Goal: Task Accomplishment & Management: Manage account settings

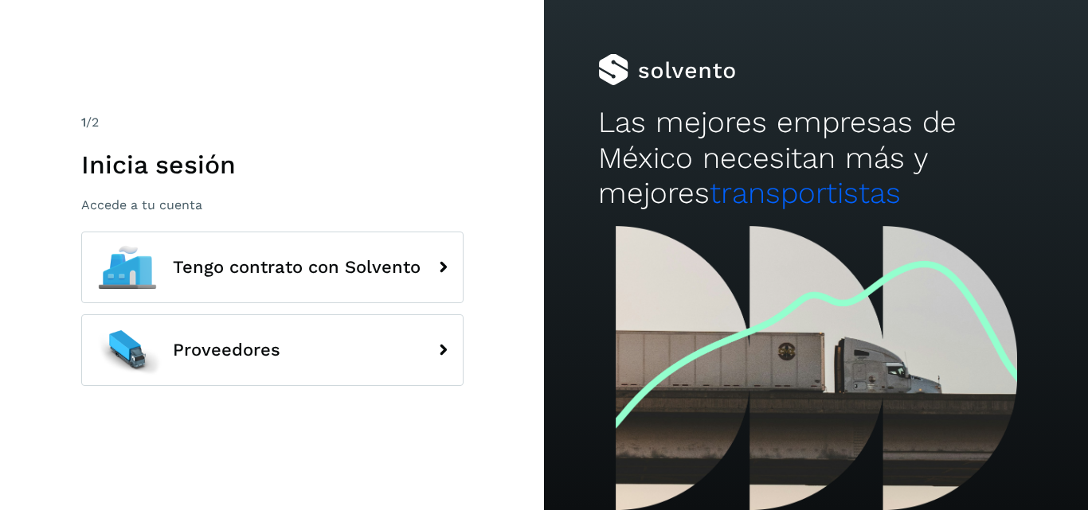
click at [275, 273] on span "Tengo contrato con Solvento" at bounding box center [297, 267] width 248 height 19
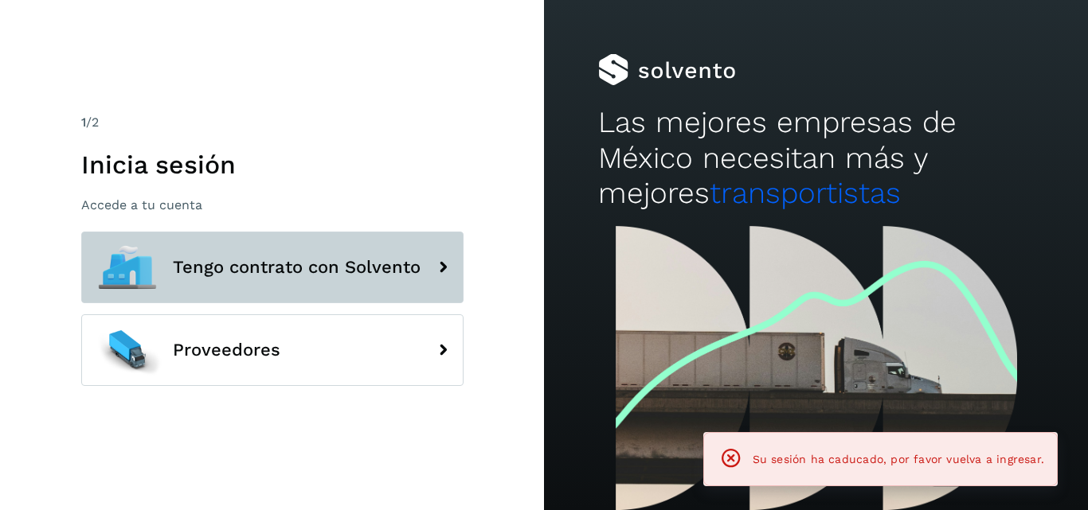
click at [322, 264] on span "Tengo contrato con Solvento" at bounding box center [297, 267] width 248 height 19
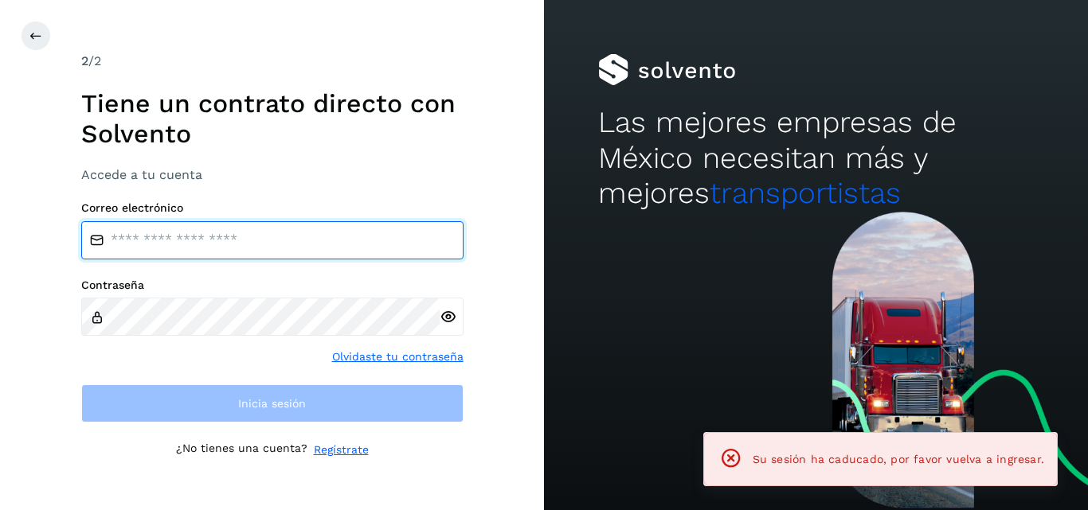
click at [279, 244] on input "email" at bounding box center [272, 240] width 382 height 38
type input "**********"
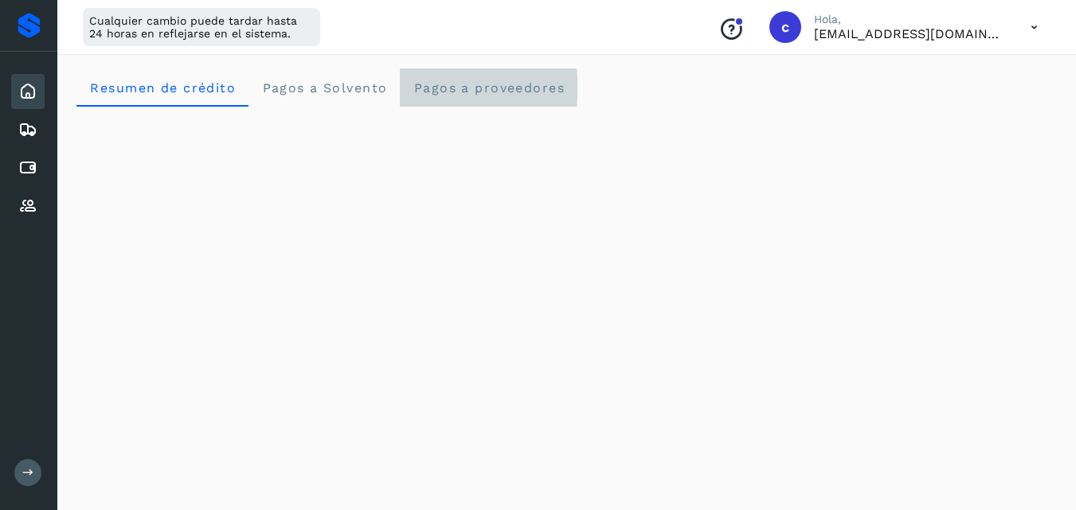
click at [450, 104] on proveedores "Pagos a proveedores" at bounding box center [489, 87] width 178 height 38
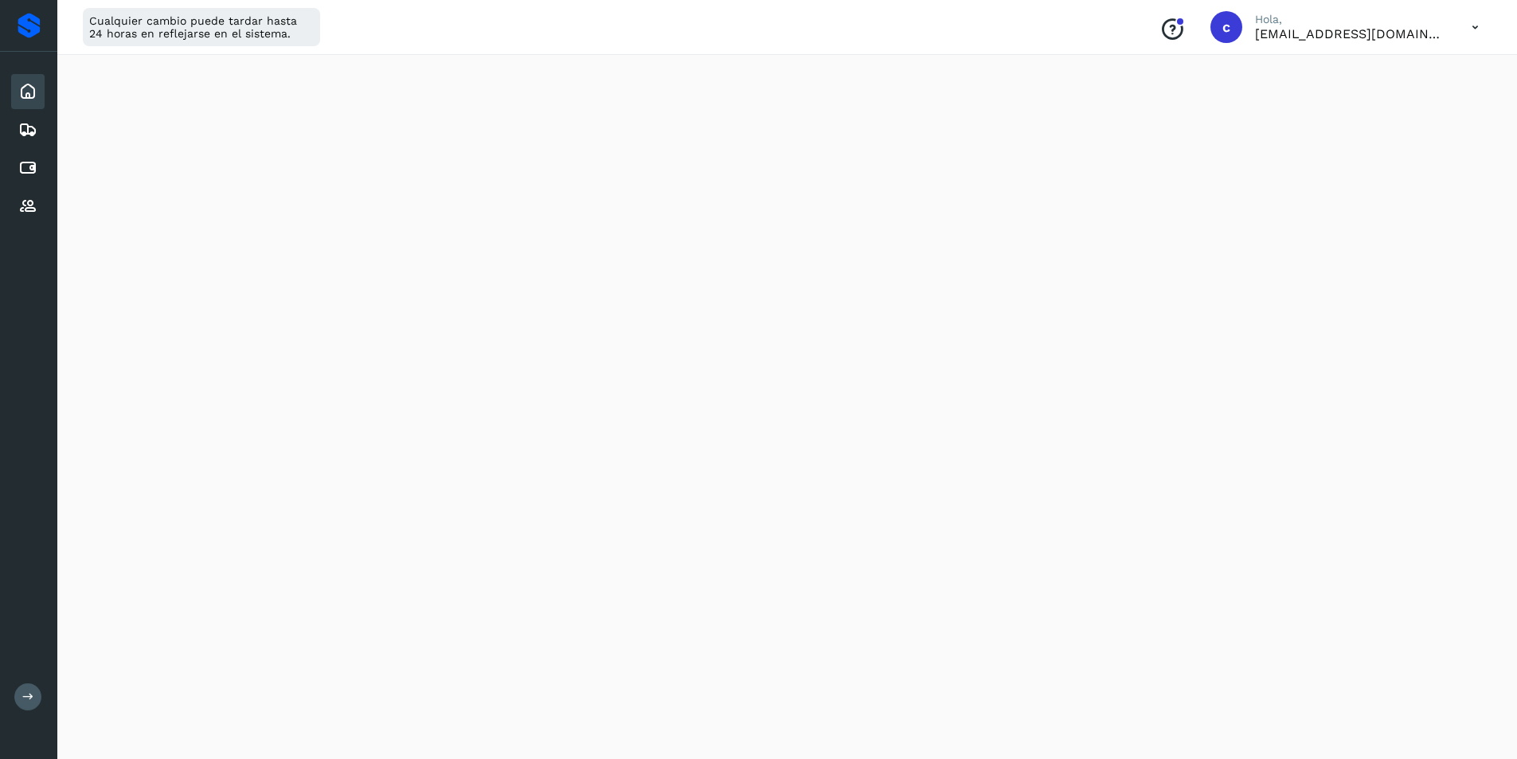
scroll to position [490, 0]
click at [487, 91] on span "Pagos a proveedores" at bounding box center [488, 87] width 152 height 15
